Goal: Transaction & Acquisition: Purchase product/service

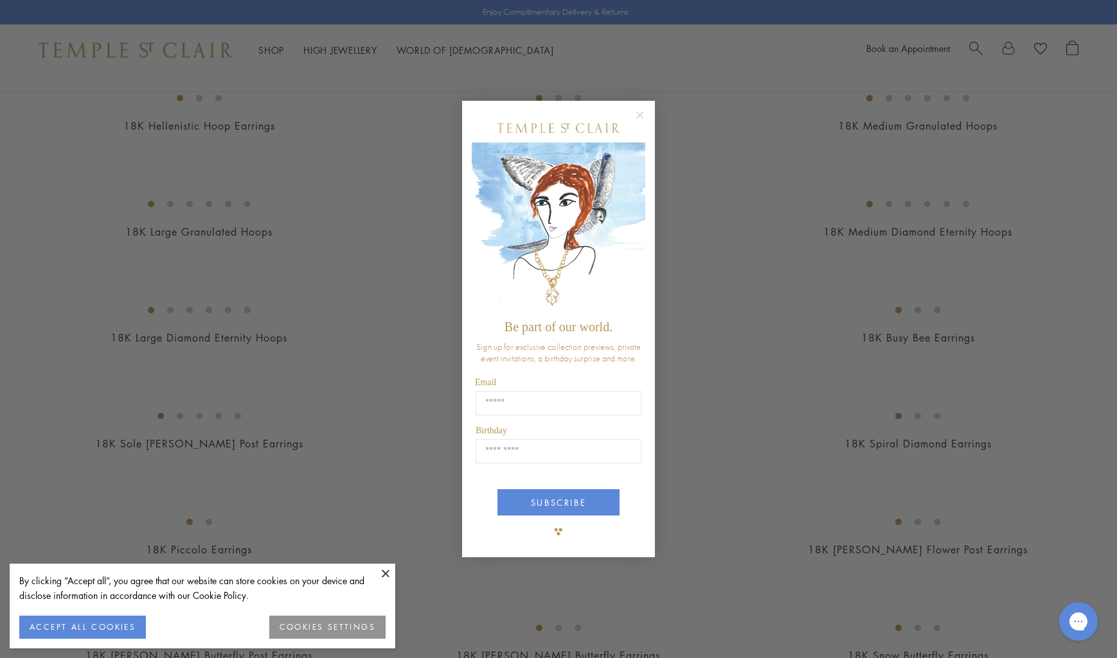
scroll to position [1112, 0]
click at [639, 116] on icon "Close dialog" at bounding box center [640, 115] width 6 height 6
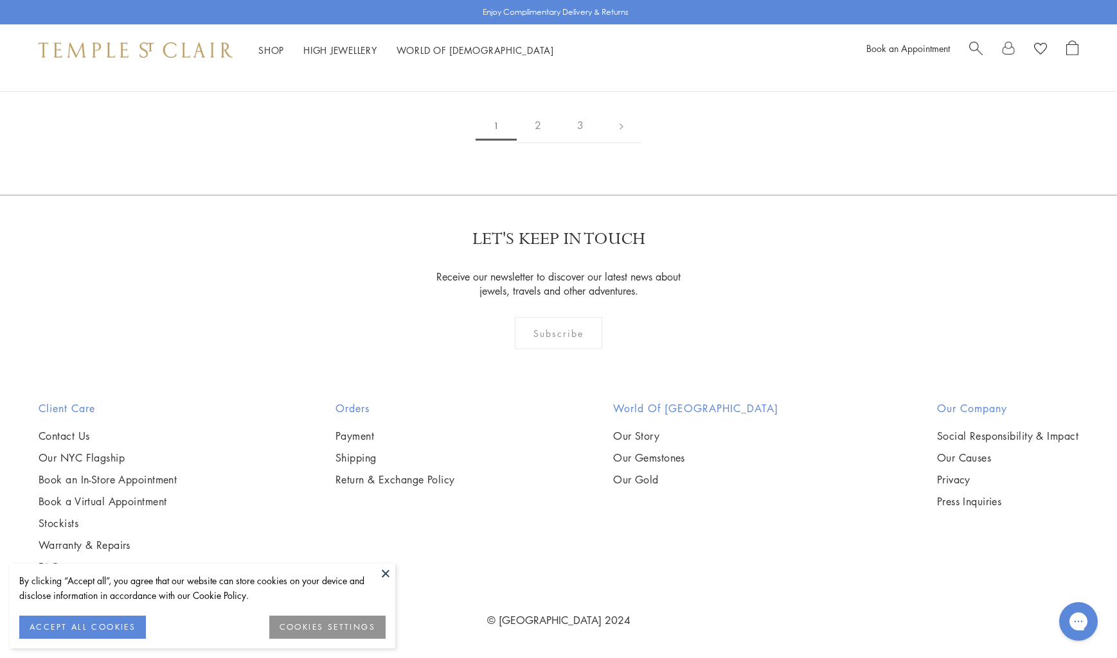
scroll to position [2378, 0]
click at [387, 571] on button at bounding box center [385, 573] width 19 height 19
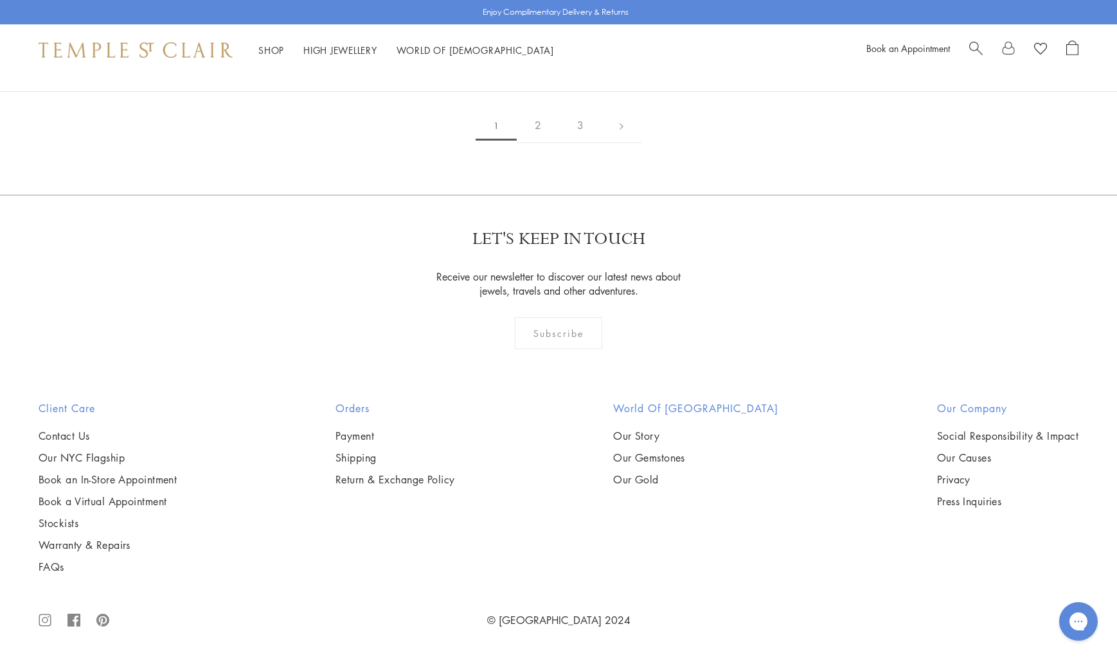
scroll to position [7193, 0]
click at [615, 143] on link at bounding box center [621, 125] width 40 height 35
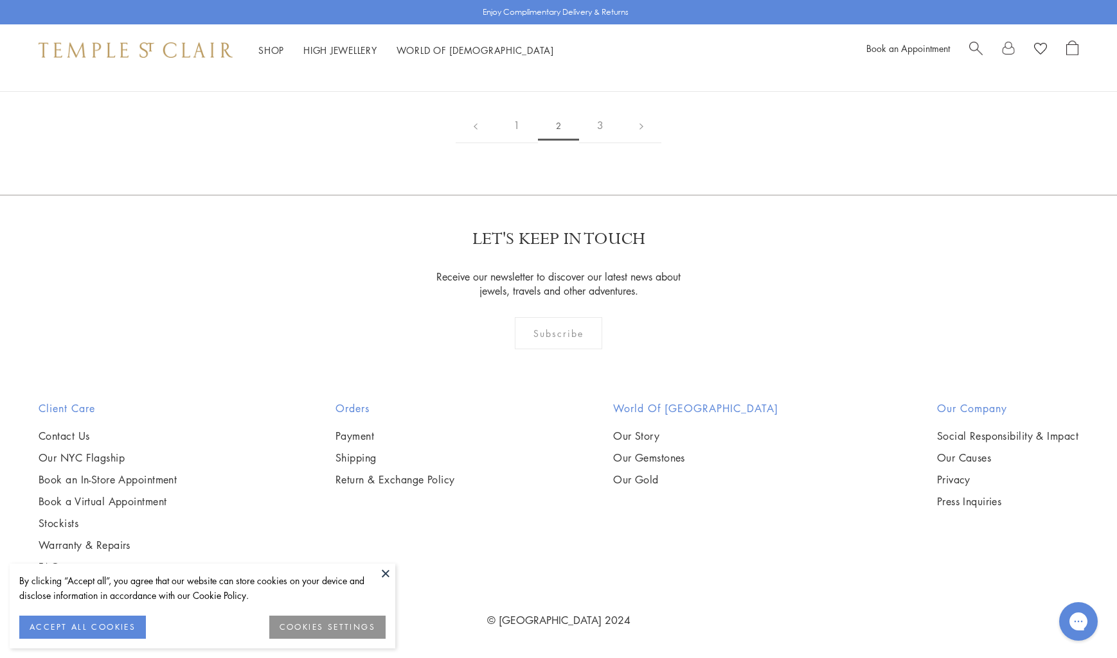
scroll to position [6606, 0]
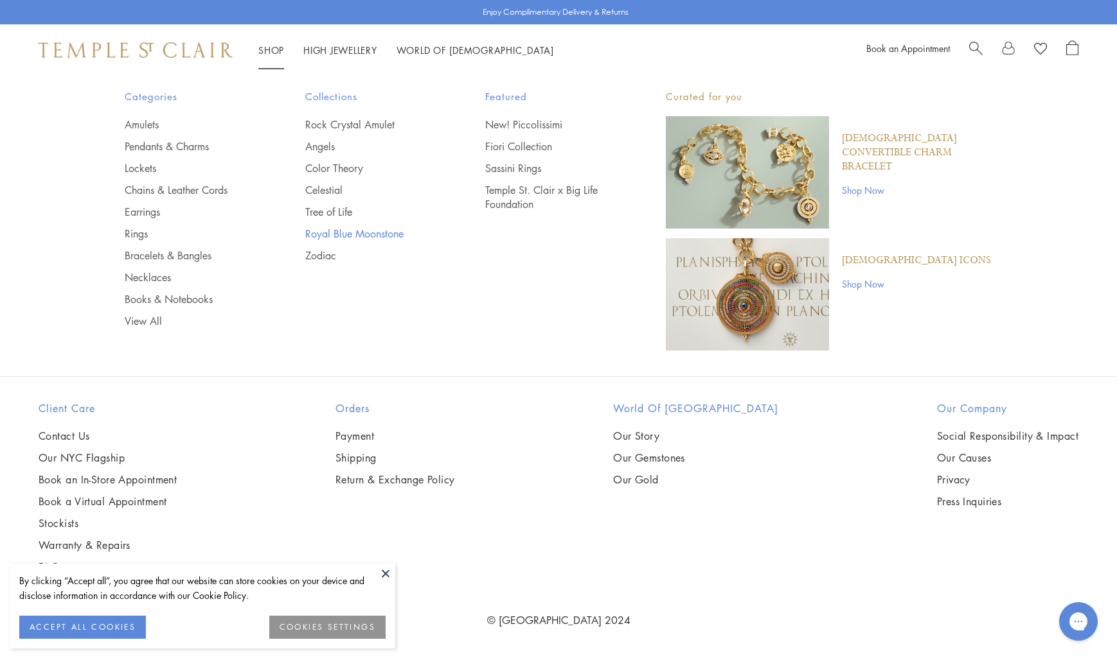
click at [361, 235] on link "Royal Blue Moonstone" at bounding box center [369, 234] width 129 height 14
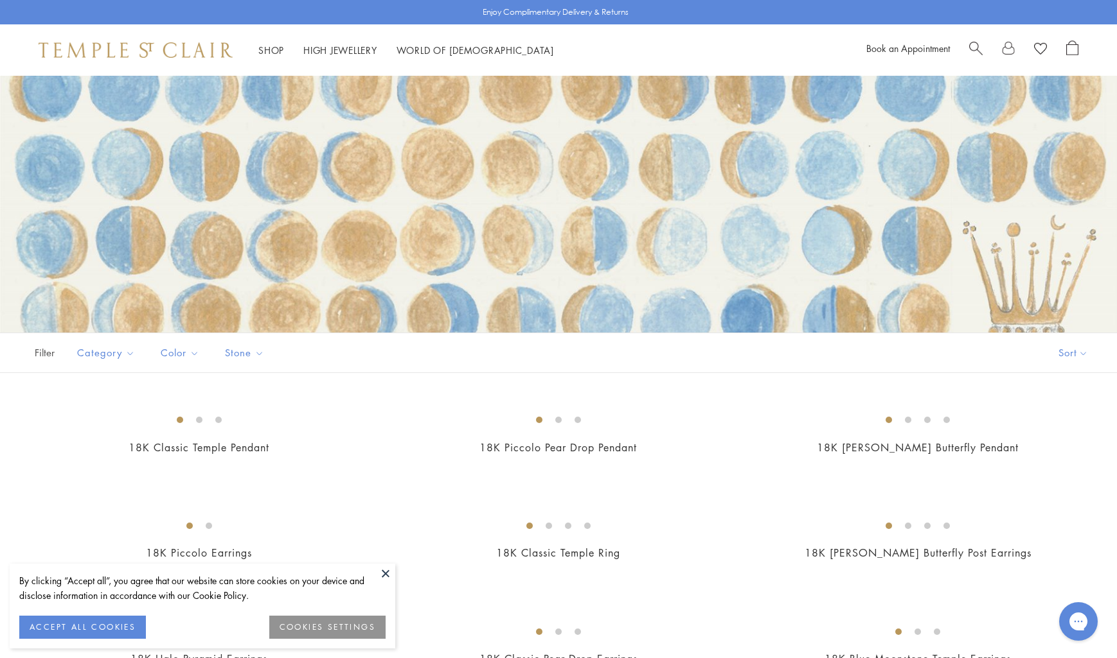
click at [380, 573] on button at bounding box center [385, 573] width 19 height 19
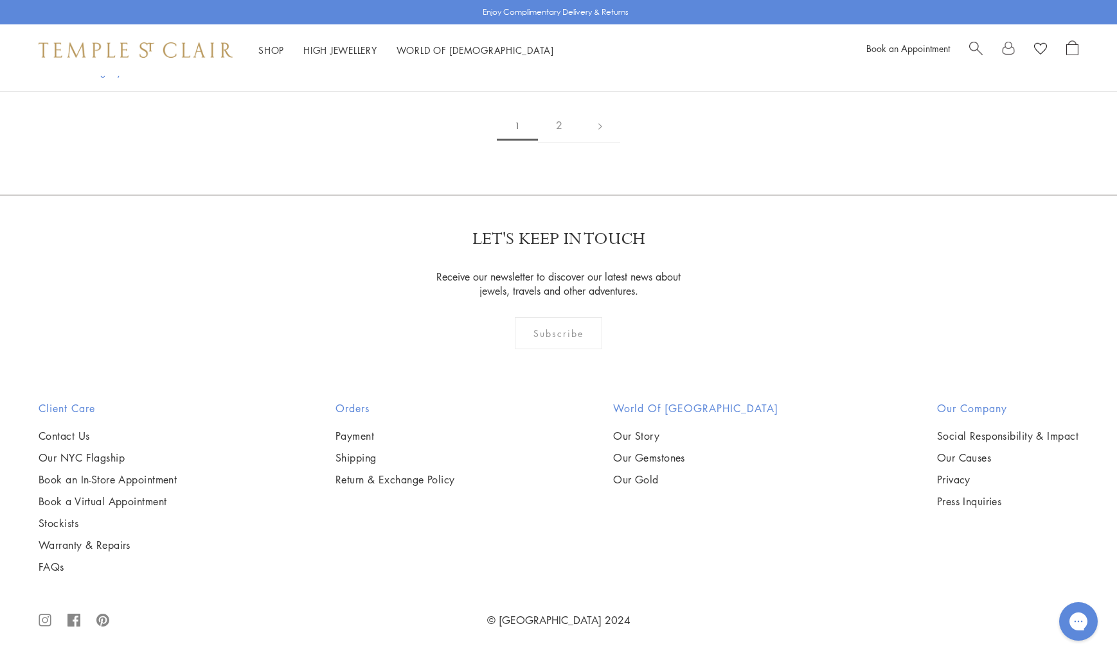
scroll to position [4142, 0]
click at [0, 0] on img at bounding box center [0, 0] width 0 height 0
click at [598, 143] on link at bounding box center [600, 125] width 40 height 35
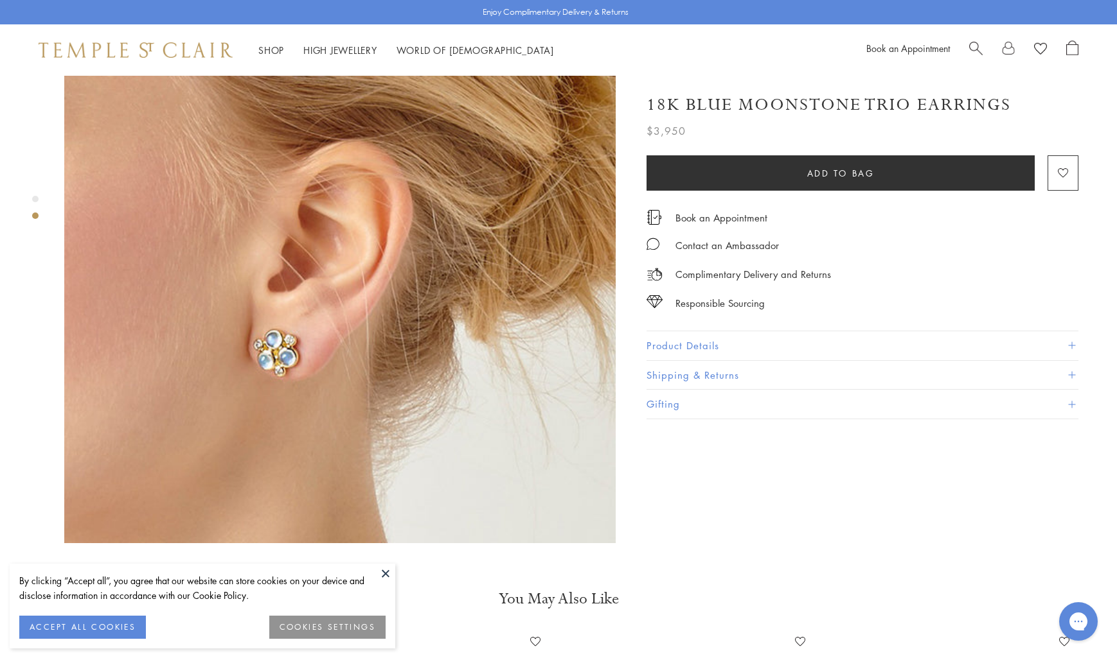
scroll to position [656, 0]
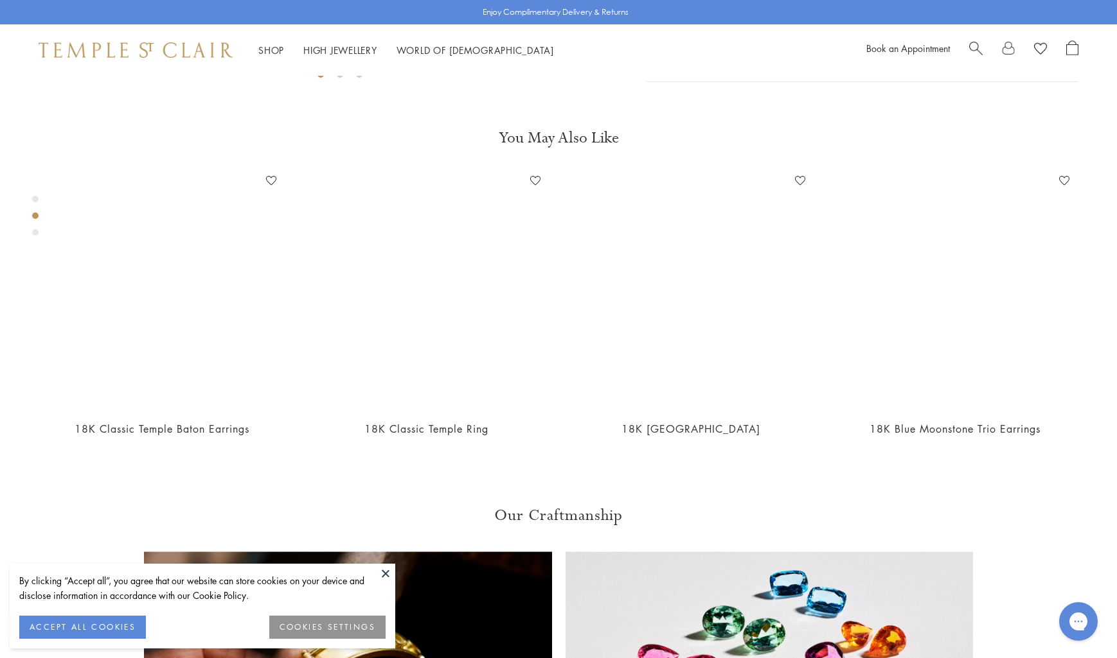
scroll to position [543, 0]
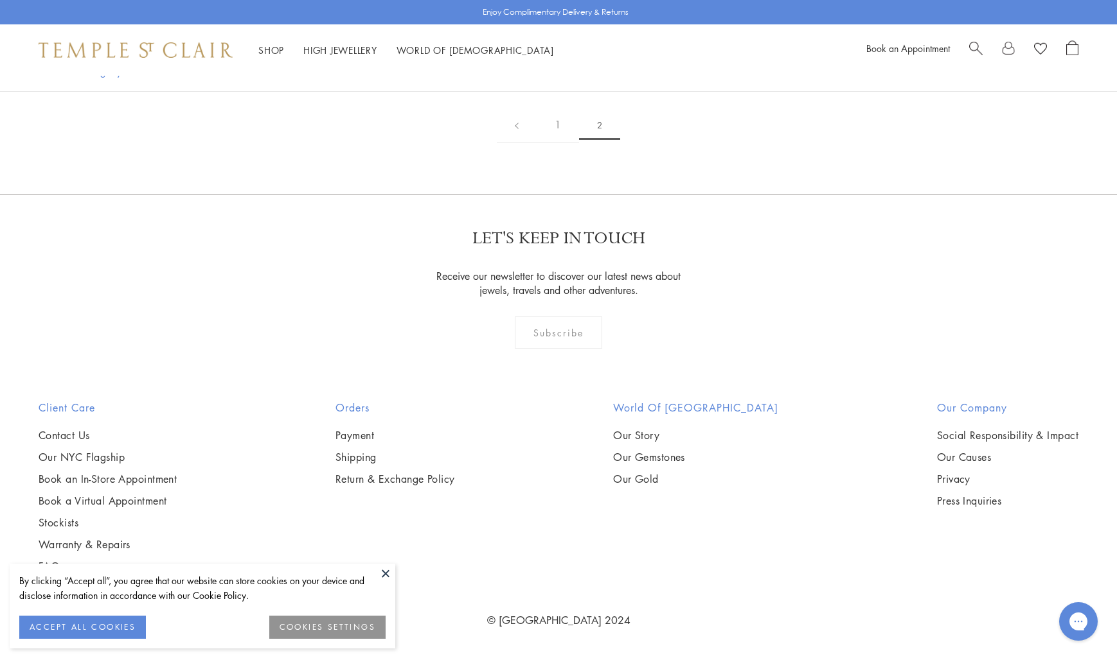
scroll to position [2779, 0]
click at [560, 143] on link "1" at bounding box center [557, 124] width 42 height 35
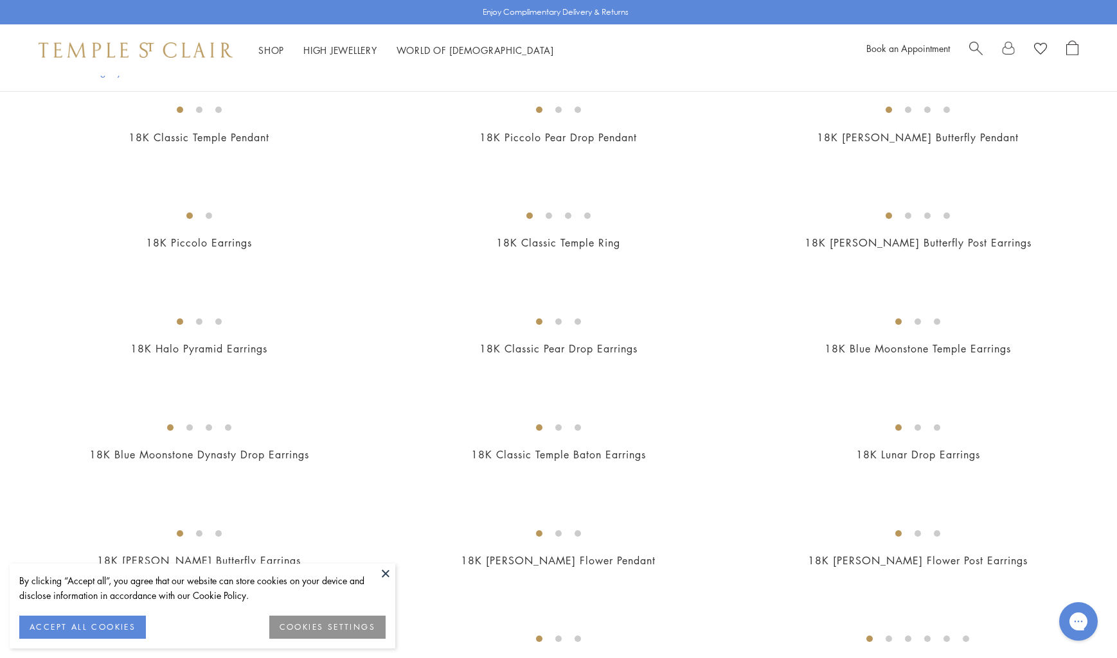
scroll to position [311, 0]
click at [0, 0] on img at bounding box center [0, 0] width 0 height 0
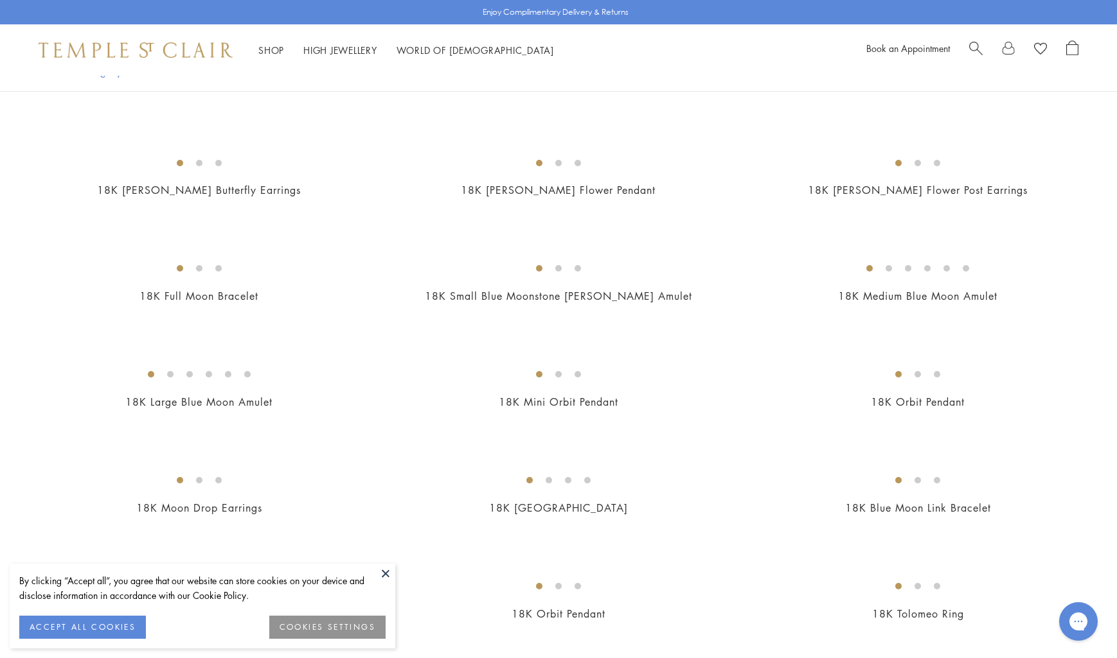
scroll to position [682, 0]
click at [0, 0] on img at bounding box center [0, 0] width 0 height 0
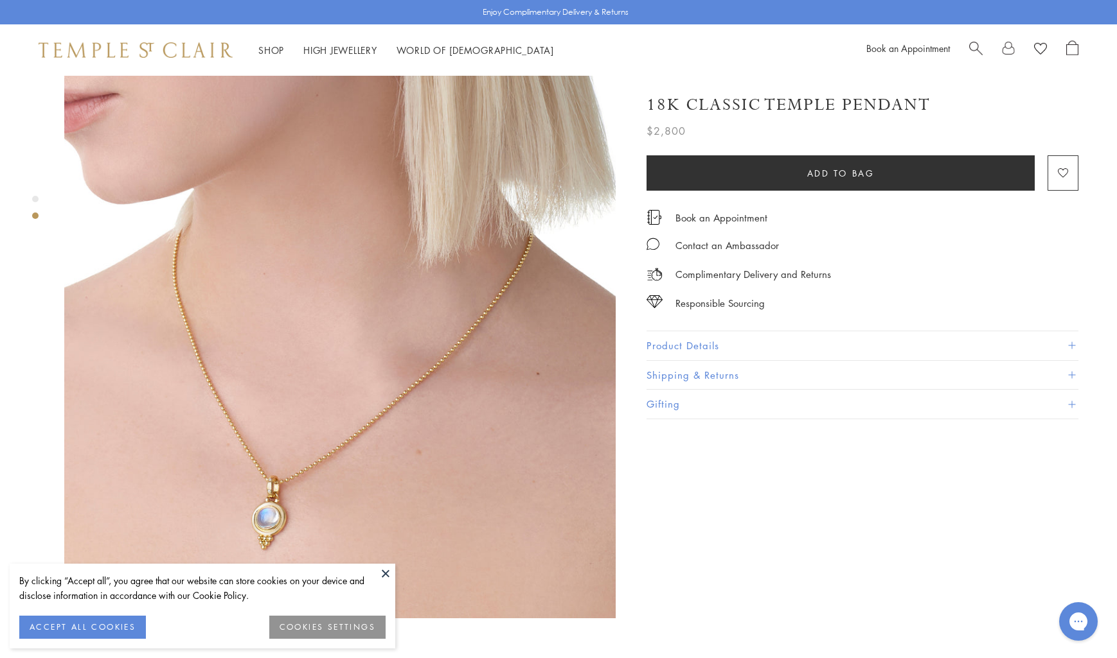
scroll to position [579, 0]
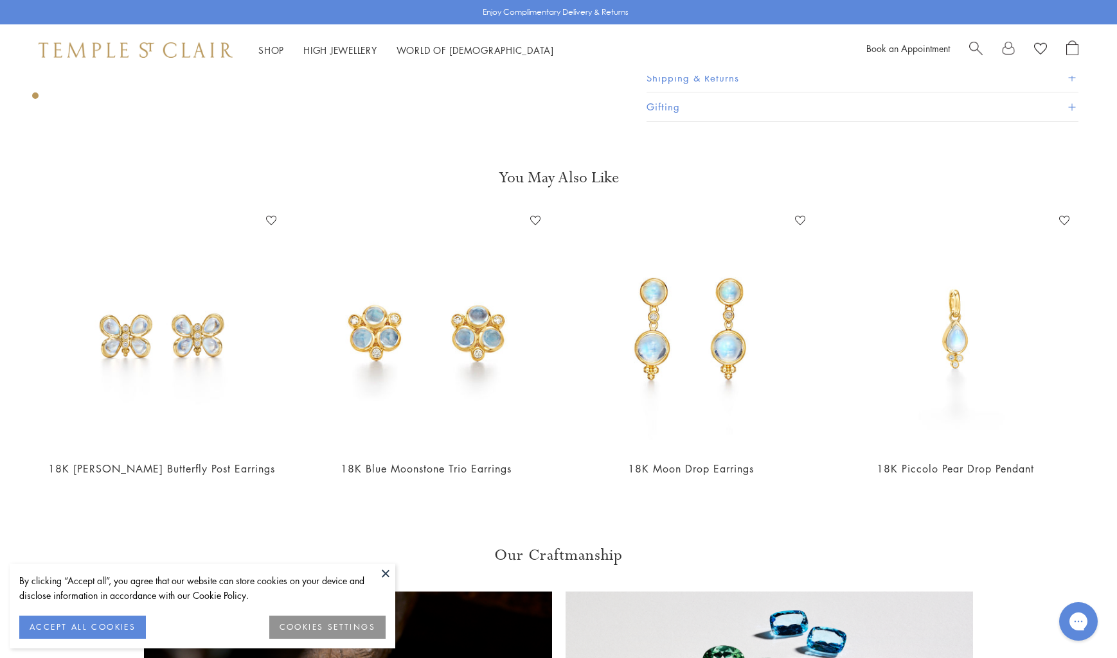
scroll to position [506, 0]
click at [159, 344] on img at bounding box center [161, 329] width 239 height 239
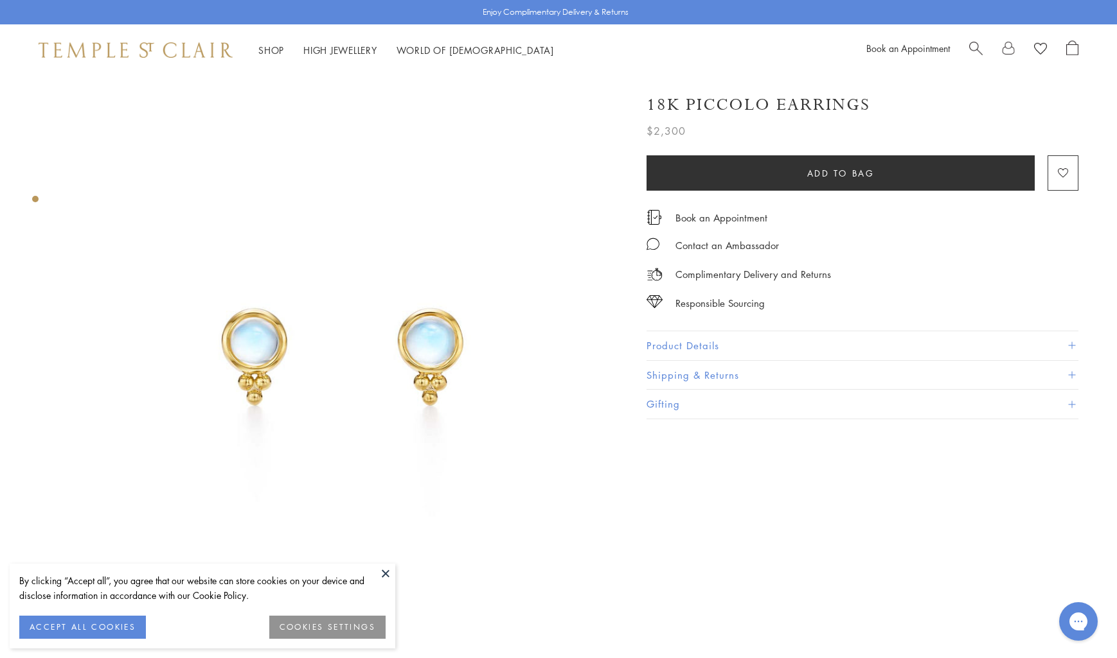
scroll to position [0, 1]
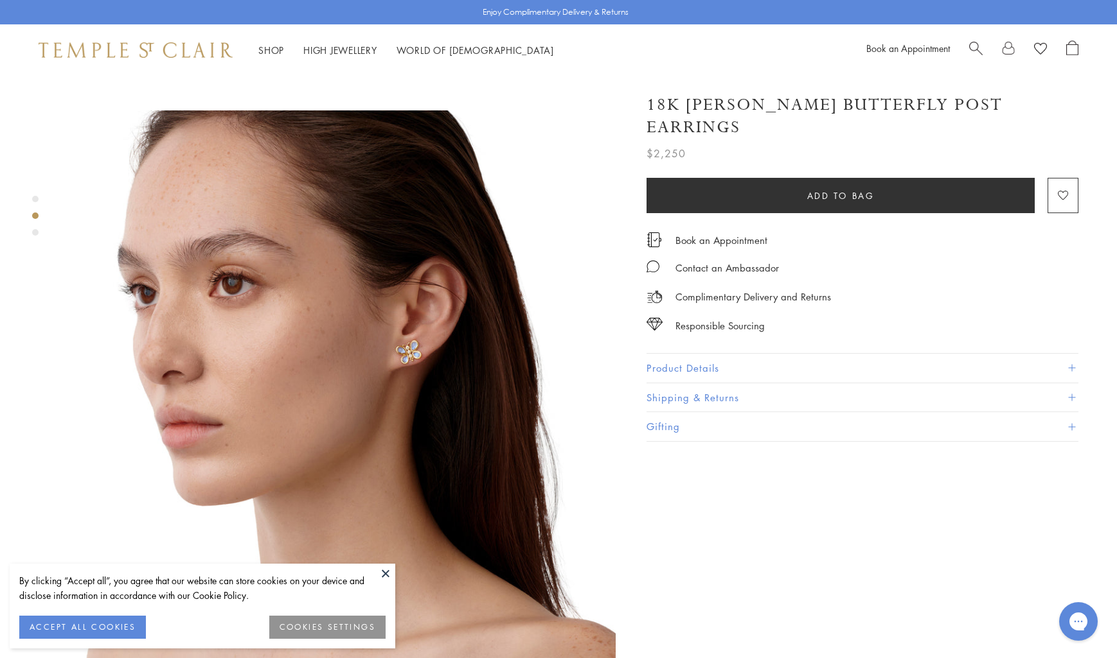
scroll to position [538, 0]
